Goal: Task Accomplishment & Management: Manage account settings

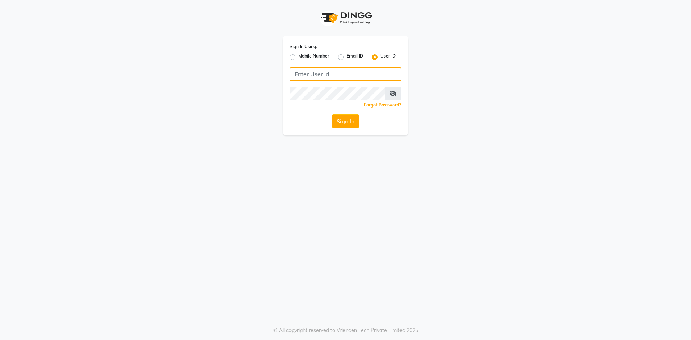
click at [317, 73] on input "Username" at bounding box center [346, 74] width 112 height 14
drag, startPoint x: 341, startPoint y: 72, endPoint x: 294, endPoint y: 75, distance: 48.0
click at [294, 75] on input "hydeluxurysalon" at bounding box center [346, 74] width 112 height 14
type input "hydeluxurysalon"
click at [343, 125] on button "Sign In" at bounding box center [345, 122] width 27 height 14
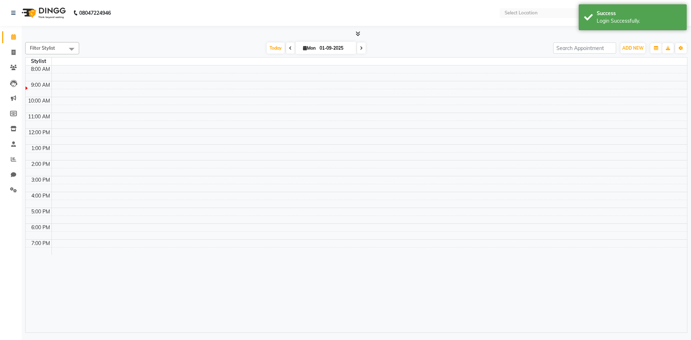
select select "en"
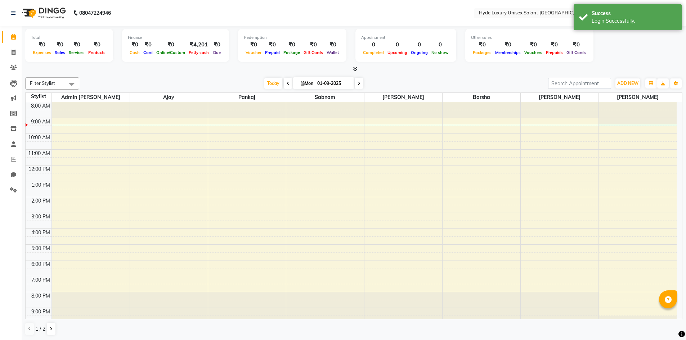
click at [130, 76] on div "Filter Stylist Select All Admin [PERSON_NAME] [PERSON_NAME] [PERSON_NAME] [PERS…" at bounding box center [353, 207] width 657 height 264
click at [12, 54] on icon at bounding box center [14, 52] width 4 height 5
select select "service"
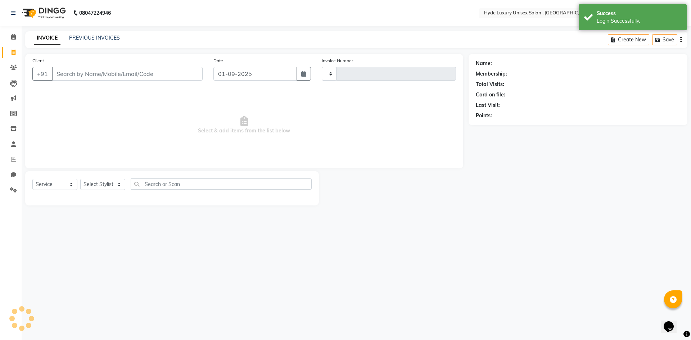
type input "0921"
select select "8189"
click at [96, 37] on link "PREVIOUS INVOICES" at bounding box center [94, 38] width 51 height 6
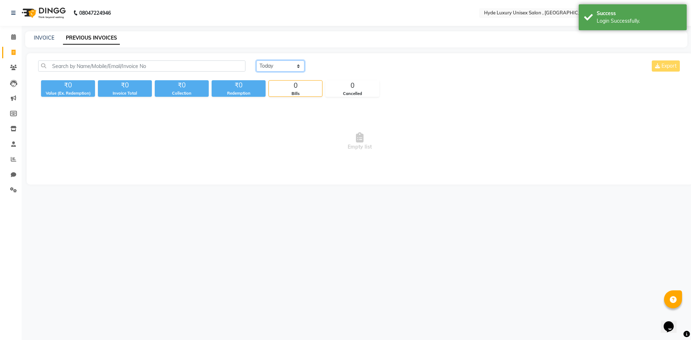
click at [278, 63] on select "[DATE] [DATE] Custom Range" at bounding box center [280, 66] width 48 height 11
select select "[DATE]"
click at [256, 61] on select "[DATE] [DATE] Custom Range" at bounding box center [280, 66] width 48 height 11
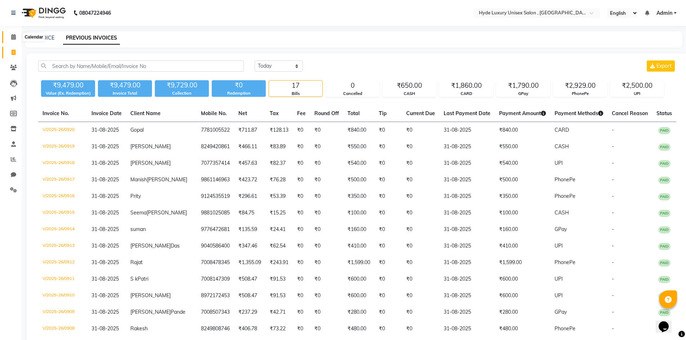
click at [12, 36] on icon at bounding box center [13, 36] width 5 height 5
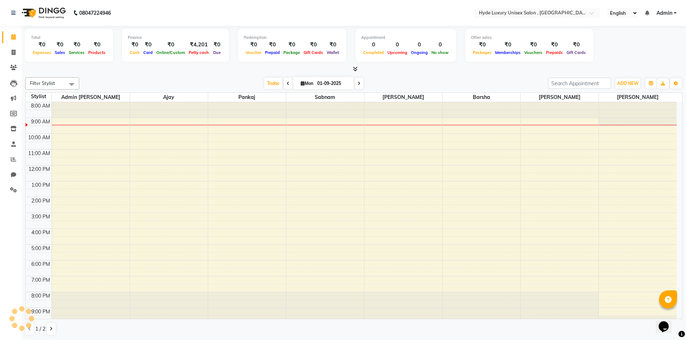
click at [124, 75] on div "Filter Stylist Select All Admin [PERSON_NAME] [PERSON_NAME] [PERSON_NAME] [PERS…" at bounding box center [353, 207] width 657 height 264
click at [143, 8] on nav "08047224946 Select Location × Hyde Luxury Unisex Salon , Rudrapur, English ENGL…" at bounding box center [343, 13] width 686 height 26
drag, startPoint x: 143, startPoint y: 8, endPoint x: 146, endPoint y: 41, distance: 34.0
click at [144, 35] on app-home "08047224946 Select Location × Hyde Luxury Unisex Salon , Rudrapur, English ENGL…" at bounding box center [343, 170] width 686 height 341
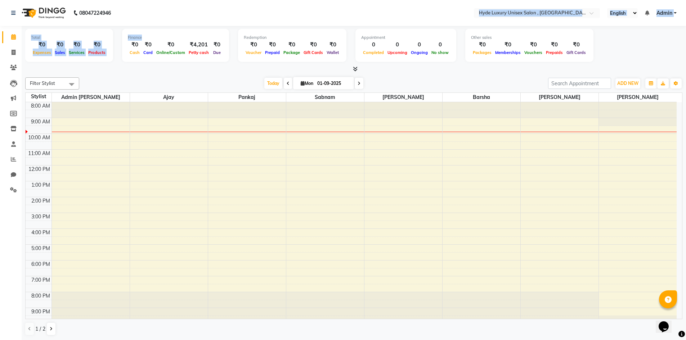
click at [163, 9] on nav "08047224946 Select Location × Hyde Luxury Unisex Salon , Rudrapur, English ENGL…" at bounding box center [343, 13] width 686 height 26
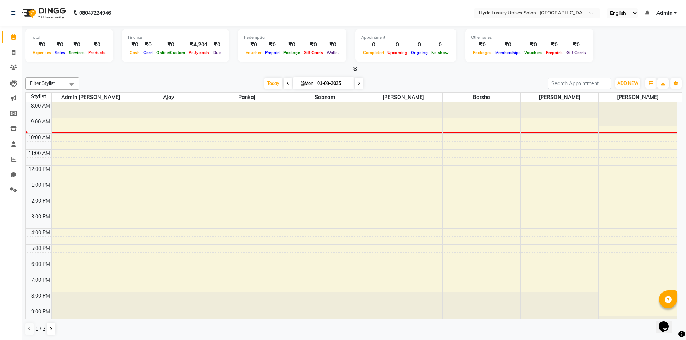
click at [162, 13] on nav "08047224946 Select Location × Hyde Luxury Unisex Salon , Rudrapur, English ENGL…" at bounding box center [343, 13] width 686 height 26
click at [170, 9] on nav "08047224946 Select Location × Hyde Luxury Unisex Salon , Rudrapur, English ENGL…" at bounding box center [343, 13] width 686 height 26
click at [145, 3] on nav "08047224946 Select Location × Hyde Luxury Unisex Salon , Rudrapur, English ENGL…" at bounding box center [343, 13] width 686 height 26
drag, startPoint x: 140, startPoint y: 18, endPoint x: 136, endPoint y: 12, distance: 7.3
click at [140, 18] on nav "08047224946 Select Location × Hyde Luxury Unisex Salon , Rudrapur, English ENGL…" at bounding box center [343, 13] width 686 height 26
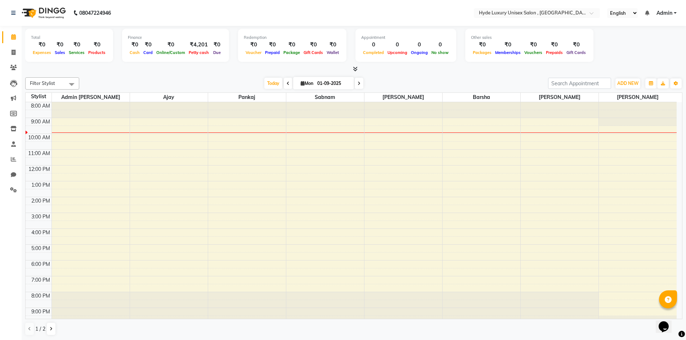
click at [158, 14] on nav "08047224946 Select Location × Hyde Luxury Unisex Salon , Rudrapur, English ENGL…" at bounding box center [343, 13] width 686 height 26
click at [148, 15] on nav "08047224946 Select Location × Hyde Luxury Unisex Salon , Rudrapur, English ENGL…" at bounding box center [343, 13] width 686 height 26
click at [153, 13] on nav "08047224946 Select Location × Hyde Luxury Unisex Salon , Rudrapur, English ENGL…" at bounding box center [343, 13] width 686 height 26
click at [158, 17] on nav "08047224946 Select Location × Hyde Luxury Unisex Salon , Rudrapur, English ENGL…" at bounding box center [343, 13] width 686 height 26
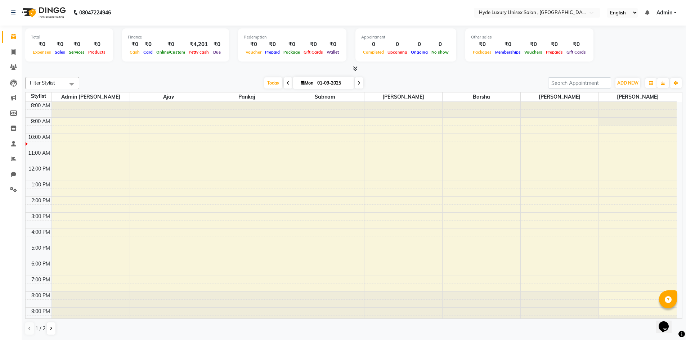
click at [199, 70] on div at bounding box center [353, 69] width 657 height 8
click at [195, 8] on nav "08047224946 Select Location × Hyde Luxury Unisex Salon , Rudrapur, English ENGL…" at bounding box center [343, 13] width 686 height 26
click at [161, 8] on nav "08047224946 Select Location × Hyde Luxury Unisex Salon , Rudrapur, English ENGL…" at bounding box center [343, 13] width 686 height 26
click at [168, 7] on nav "08047224946 Select Location × Hyde Luxury Unisex Salon , Rudrapur, English ENGL…" at bounding box center [343, 13] width 686 height 26
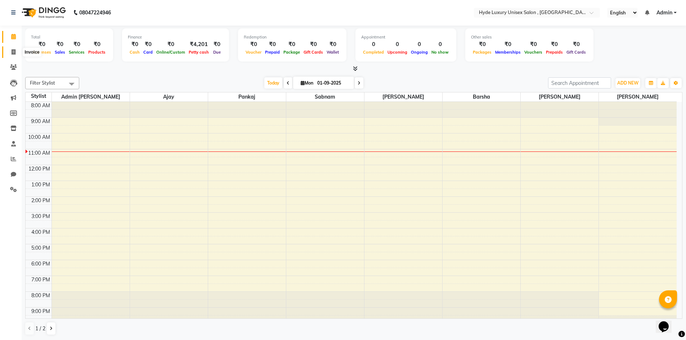
click at [15, 50] on icon at bounding box center [14, 51] width 4 height 5
select select "service"
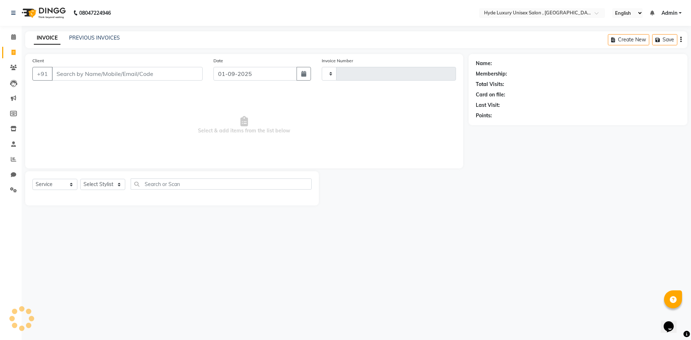
type input "0921"
select select "8189"
click at [109, 184] on select "Select Stylist Admin [PERSON_NAME] [PERSON_NAME] [PERSON_NAME] [PERSON_NAME] [P…" at bounding box center [102, 184] width 45 height 11
click at [15, 39] on icon at bounding box center [13, 36] width 5 height 5
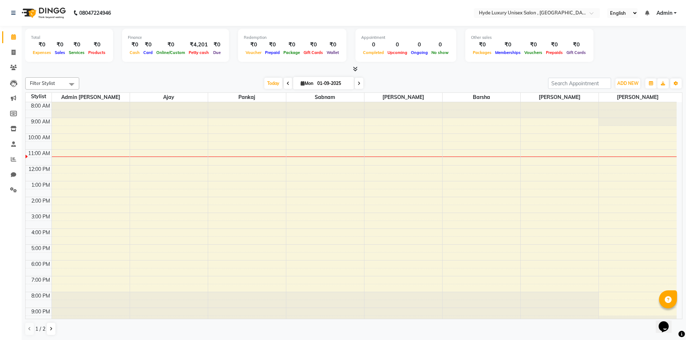
click at [240, 10] on nav "08047224946 Select Location × Hyde Luxury Unisex Salon , Rudrapur, English ENGL…" at bounding box center [343, 13] width 686 height 26
click at [194, 15] on nav "08047224946 Select Location × Hyde Luxury Unisex Salon , Rudrapur, English ENGL…" at bounding box center [343, 13] width 686 height 26
click at [161, 13] on nav "08047224946 Select Location × Hyde Luxury Unisex Salon , Rudrapur, English ENGL…" at bounding box center [343, 13] width 686 height 26
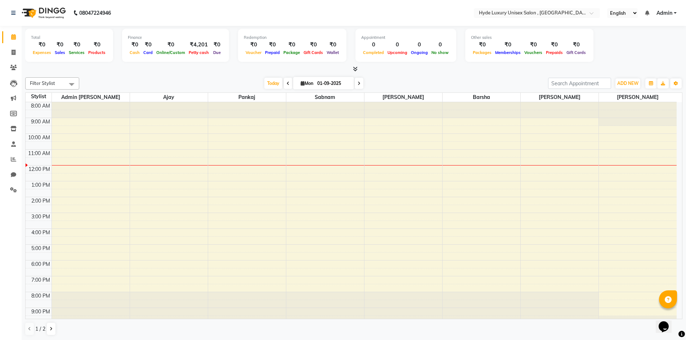
drag, startPoint x: 301, startPoint y: 110, endPoint x: 305, endPoint y: 115, distance: 6.4
click at [305, 117] on div at bounding box center [325, 110] width 78 height 16
click at [15, 50] on icon at bounding box center [14, 52] width 4 height 5
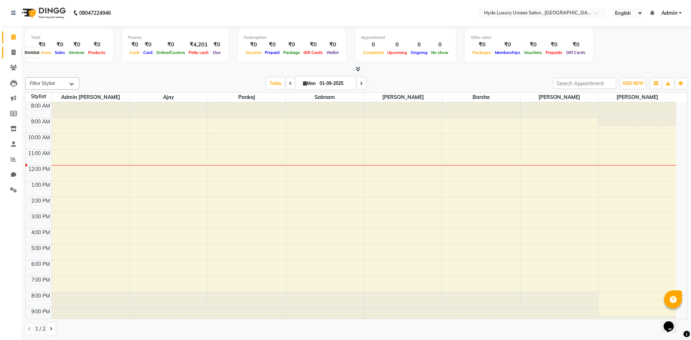
select select "service"
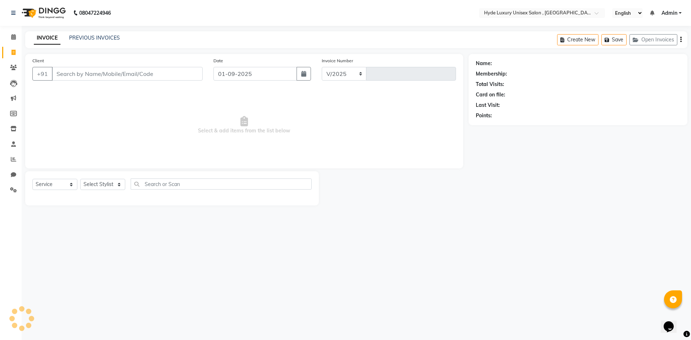
select select "8189"
type input "0921"
click at [100, 184] on select "Select Stylist" at bounding box center [102, 184] width 45 height 11
click at [100, 185] on select "Select Stylist" at bounding box center [102, 184] width 45 height 11
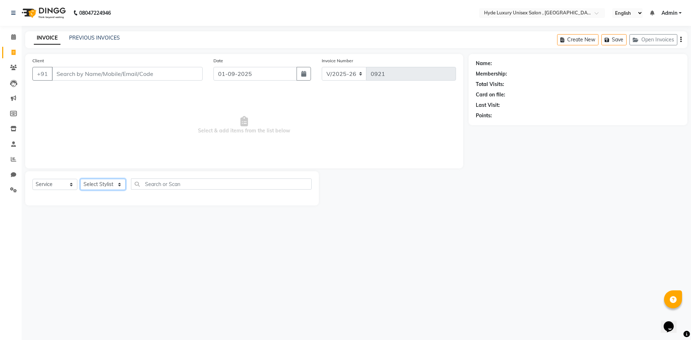
select select "79828"
click at [80, 179] on select "Select Stylist Admin [PERSON_NAME] [PERSON_NAME] [PERSON_NAME] [PERSON_NAME] [P…" at bounding box center [102, 184] width 45 height 11
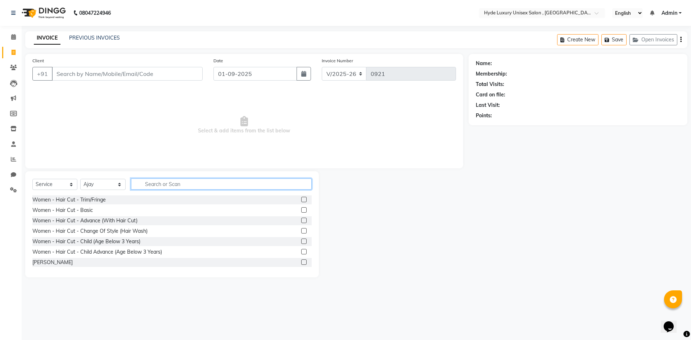
click at [170, 183] on input "text" at bounding box center [221, 184] width 181 height 11
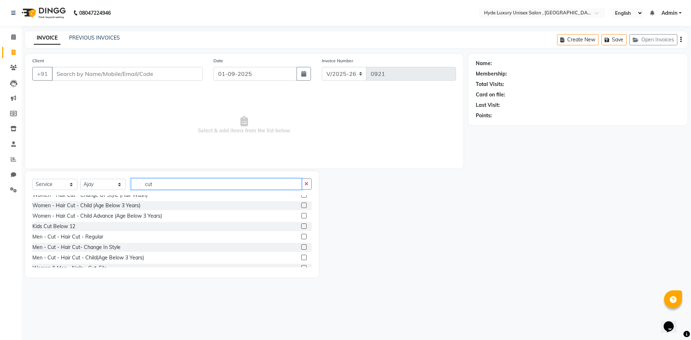
type input "cut"
click at [301, 236] on label at bounding box center [303, 236] width 5 height 5
click at [301, 236] on input "checkbox" at bounding box center [303, 237] width 5 height 5
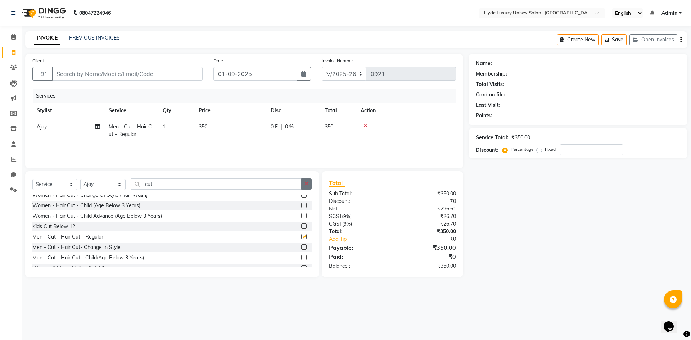
checkbox input "false"
click at [310, 185] on button "button" at bounding box center [306, 184] width 10 height 11
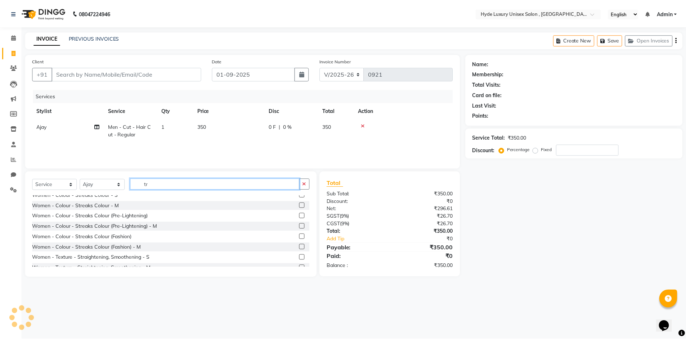
scroll to position [0, 0]
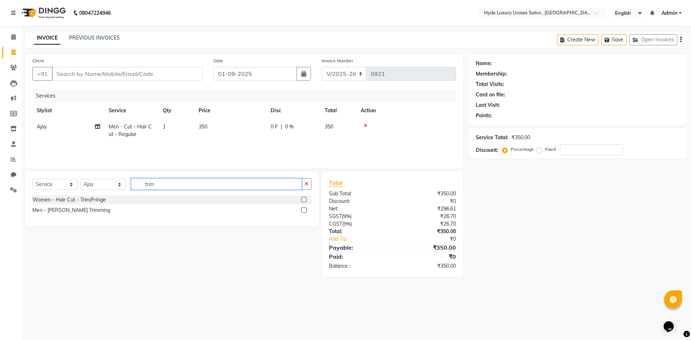
type input "trim"
click at [306, 212] on label at bounding box center [303, 209] width 5 height 5
click at [306, 212] on input "checkbox" at bounding box center [303, 210] width 5 height 5
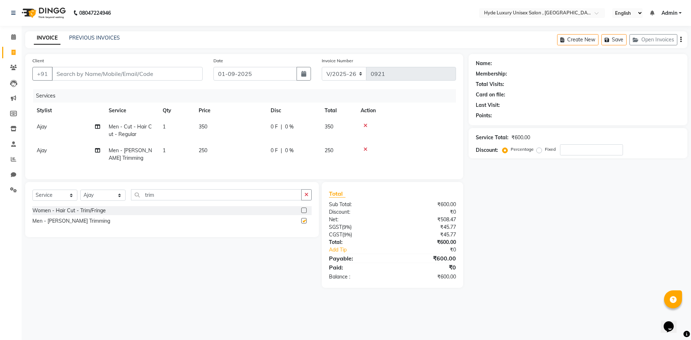
checkbox input "false"
click at [304, 201] on button "button" at bounding box center [306, 194] width 10 height 11
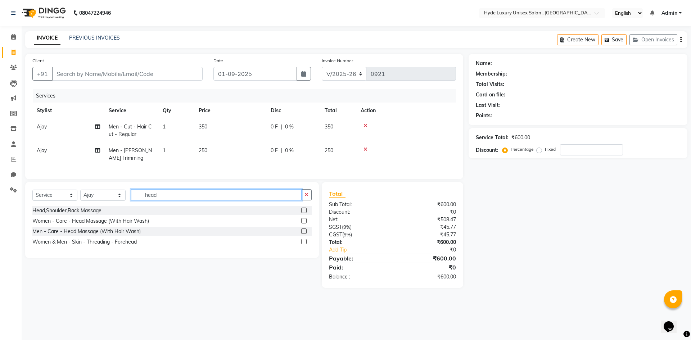
type input "head"
click at [303, 234] on label at bounding box center [303, 231] width 5 height 5
click at [303, 234] on input "checkbox" at bounding box center [303, 231] width 5 height 5
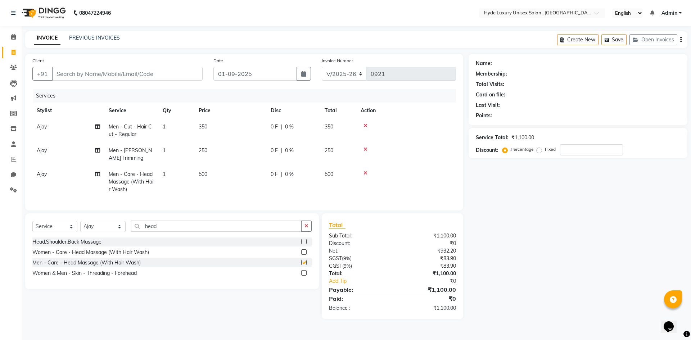
checkbox input "false"
click at [91, 74] on input "Client" at bounding box center [127, 74] width 151 height 14
type input "9"
type input "0"
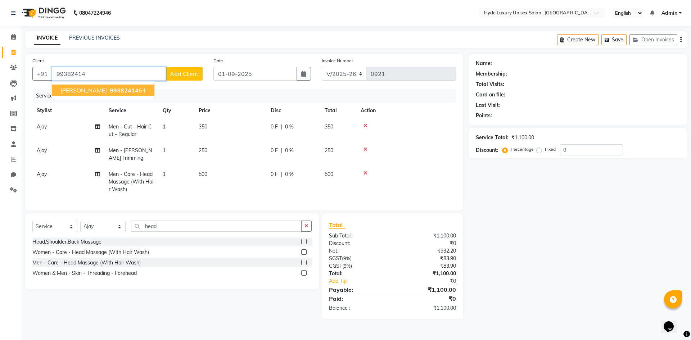
click at [110, 89] on span "99382414" at bounding box center [124, 90] width 29 height 7
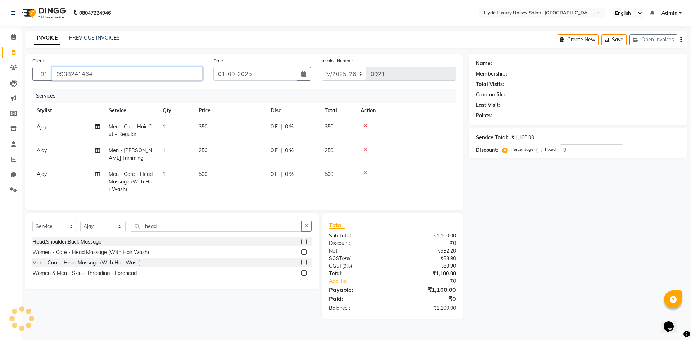
type input "9938241464"
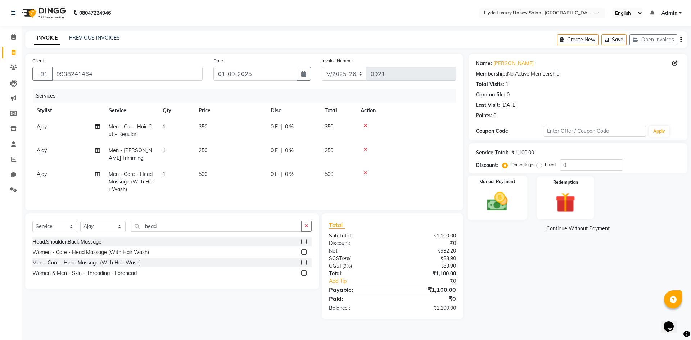
click at [507, 207] on img at bounding box center [497, 202] width 33 height 24
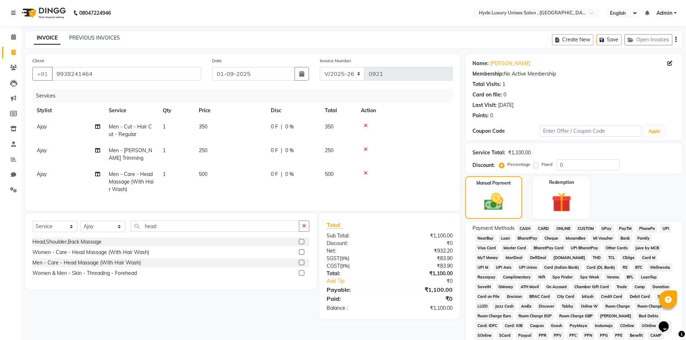
click at [666, 229] on span "UPI" at bounding box center [665, 229] width 11 height 8
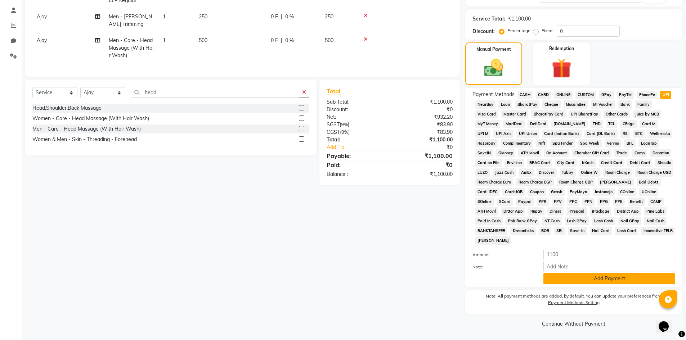
click at [579, 282] on button "Add Payment" at bounding box center [609, 278] width 132 height 11
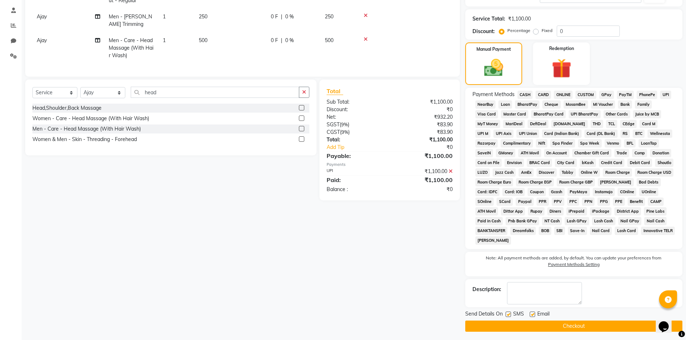
click at [532, 324] on button "Checkout" at bounding box center [573, 326] width 217 height 11
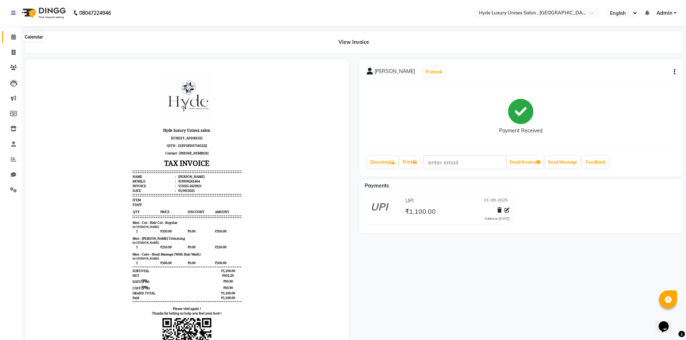
click at [15, 39] on icon at bounding box center [13, 36] width 5 height 5
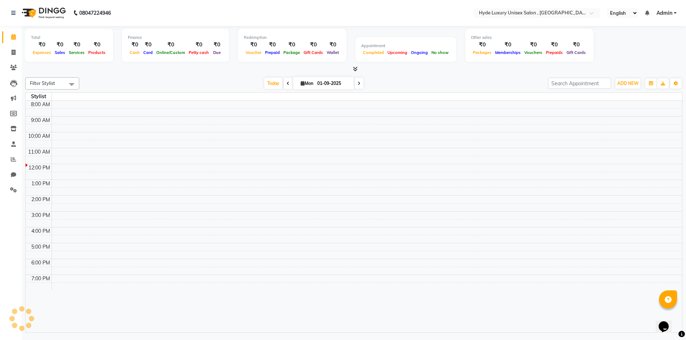
click at [123, 67] on div at bounding box center [353, 70] width 657 height 8
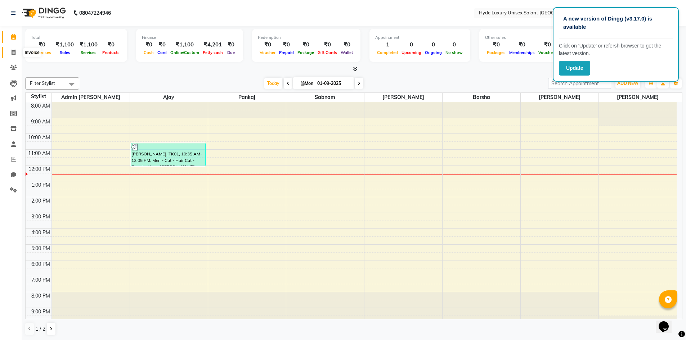
click at [13, 53] on icon at bounding box center [14, 52] width 4 height 5
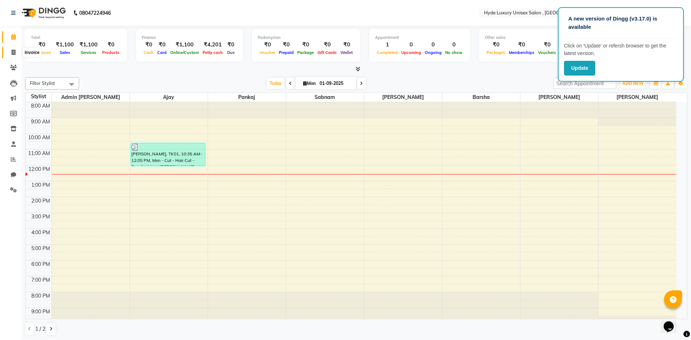
select select "service"
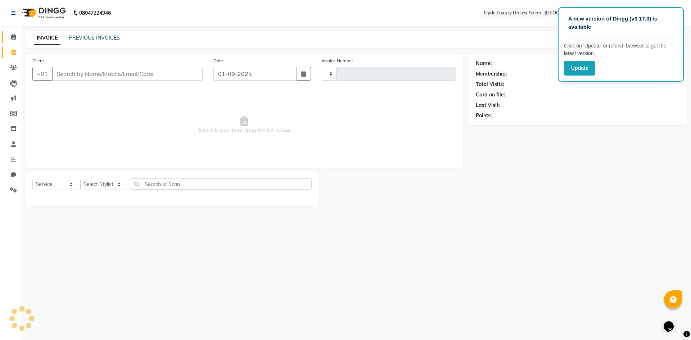
type input "0922"
select select "8189"
click at [13, 68] on icon at bounding box center [13, 67] width 7 height 5
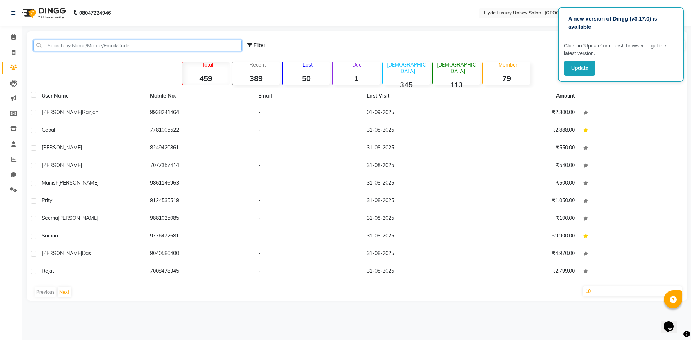
click at [98, 44] on input "text" at bounding box center [137, 45] width 209 height 11
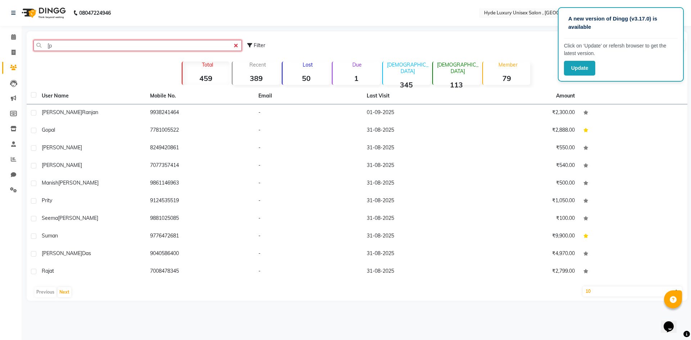
type input "["
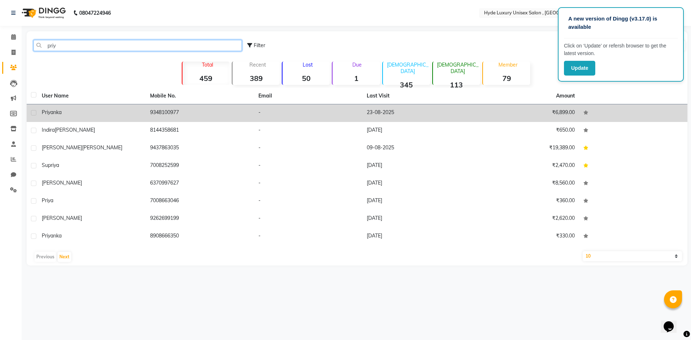
type input "priy"
click at [179, 112] on td "9348100977" at bounding box center [200, 113] width 108 height 18
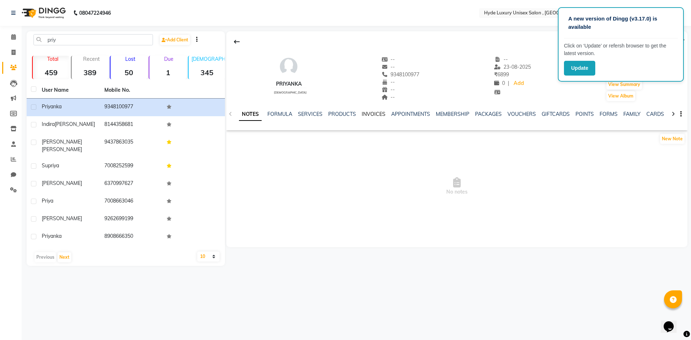
click at [371, 116] on link "INVOICES" at bounding box center [374, 114] width 24 height 6
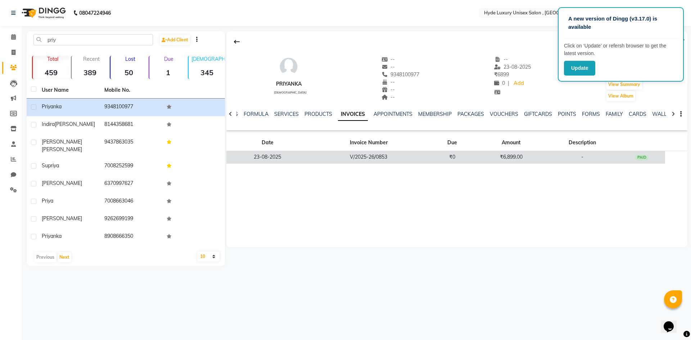
click at [402, 157] on td "V/2025-26/0853" at bounding box center [369, 157] width 120 height 13
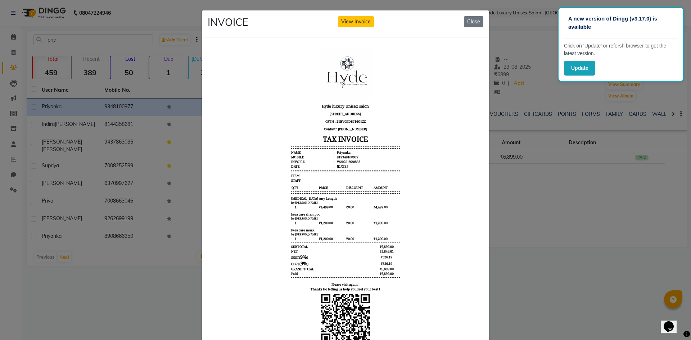
scroll to position [6, 0]
click at [471, 22] on button "Close" at bounding box center [473, 21] width 19 height 11
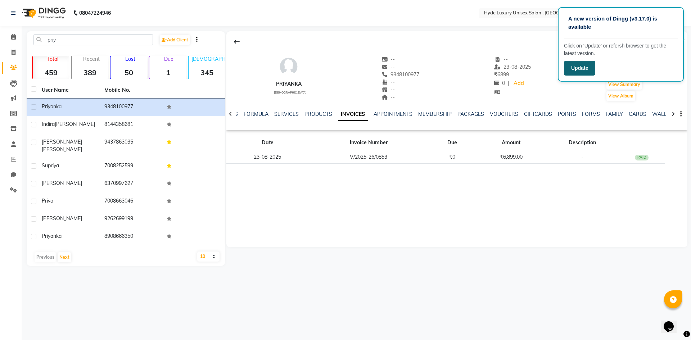
click at [585, 66] on button "Update" at bounding box center [579, 68] width 31 height 15
